Goal: Task Accomplishment & Management: Use online tool/utility

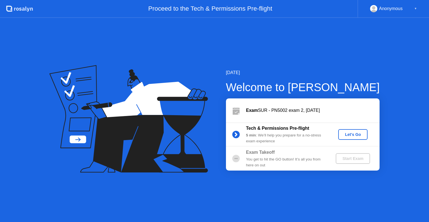
click at [353, 136] on div "Let's Go" at bounding box center [353, 134] width 25 height 4
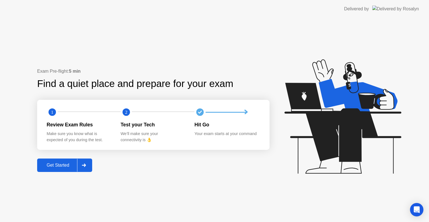
click at [50, 167] on div "Get Started" at bounding box center [58, 165] width 38 height 5
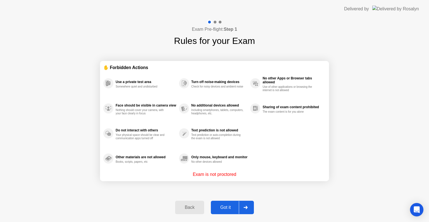
click at [226, 205] on div "Got it" at bounding box center [226, 207] width 26 height 5
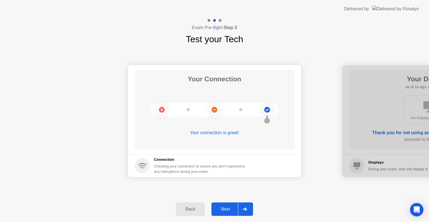
click at [229, 210] on div "Next" at bounding box center [225, 208] width 25 height 5
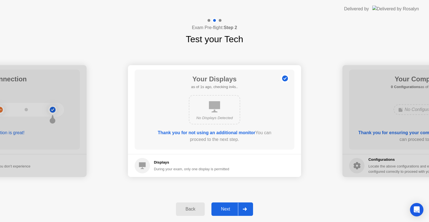
click at [230, 206] on div "Next" at bounding box center [225, 208] width 25 height 5
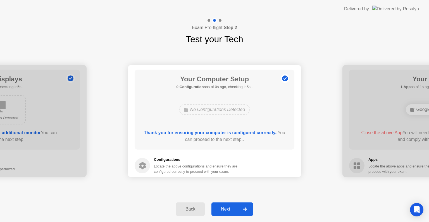
click at [230, 206] on div "Next" at bounding box center [225, 208] width 25 height 5
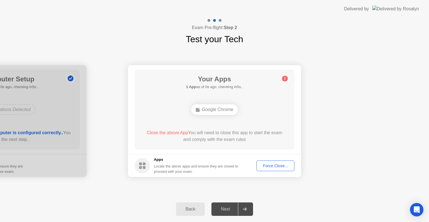
click at [276, 163] on div "Force Close..." at bounding box center [275, 165] width 34 height 4
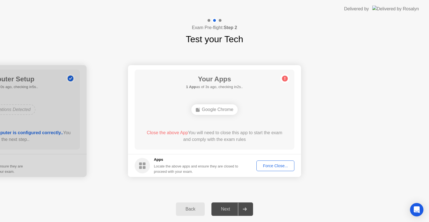
click at [273, 165] on div "Force Close..." at bounding box center [275, 165] width 34 height 4
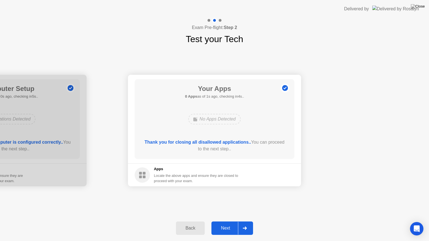
click at [222, 222] on button "Next" at bounding box center [233, 228] width 42 height 13
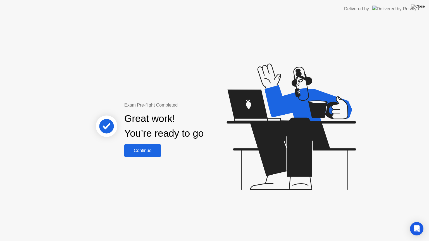
click at [155, 156] on button "Continue" at bounding box center [142, 150] width 37 height 13
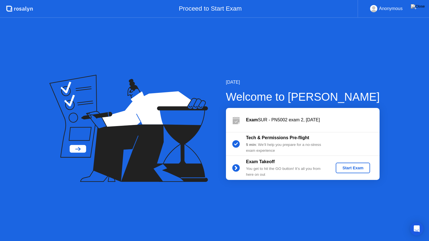
click at [366, 171] on button "Start Exam" at bounding box center [353, 168] width 34 height 11
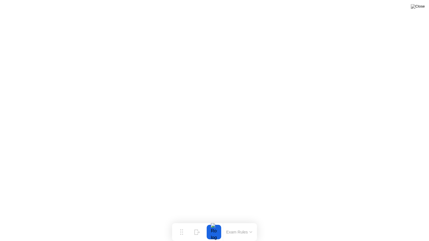
click at [417, 10] on button at bounding box center [418, 6] width 17 height 7
click at [426, 5] on button at bounding box center [418, 6] width 17 height 7
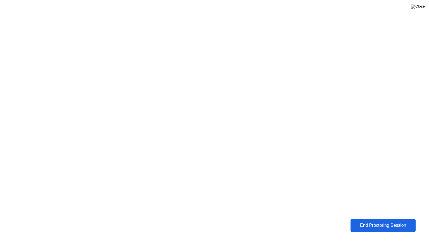
click at [361, 222] on div "End Proctoring Session" at bounding box center [383, 225] width 62 height 5
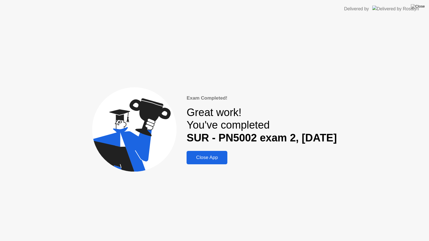
click at [215, 156] on div "Close App" at bounding box center [206, 158] width 37 height 6
